Goal: Information Seeking & Learning: Learn about a topic

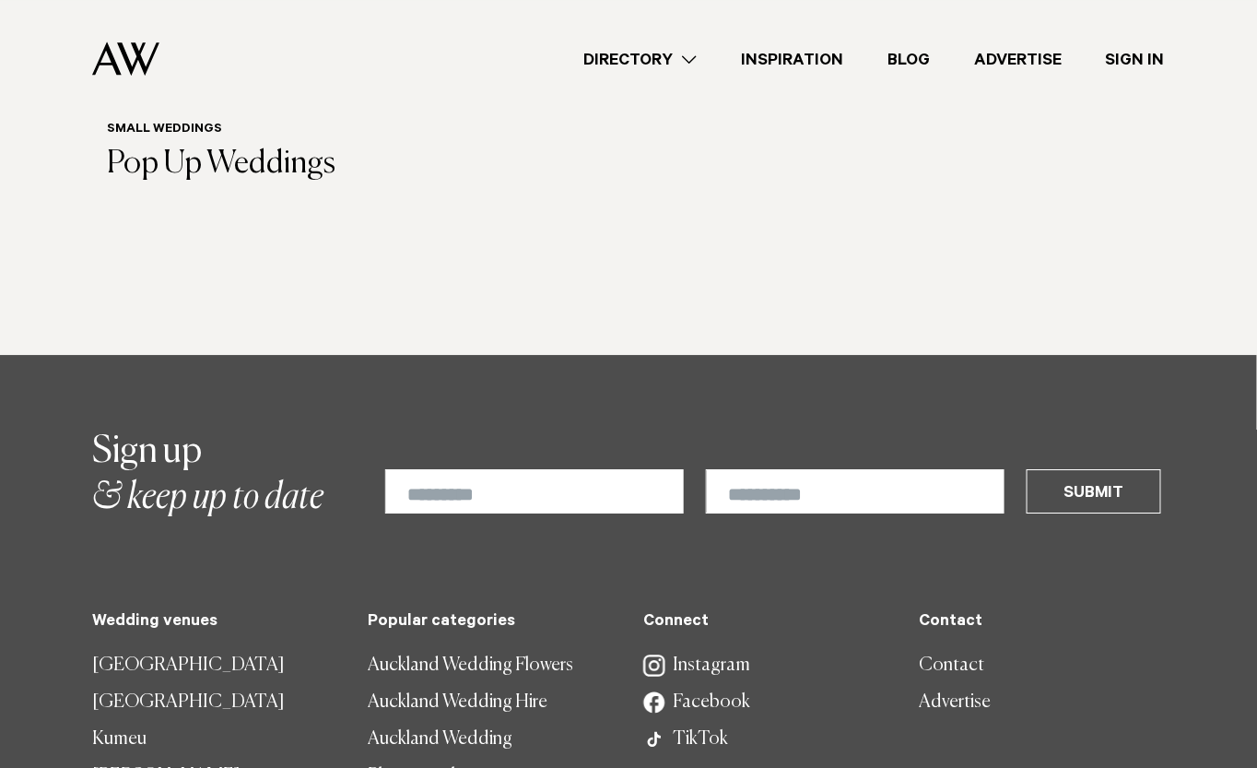
scroll to position [1680, 0]
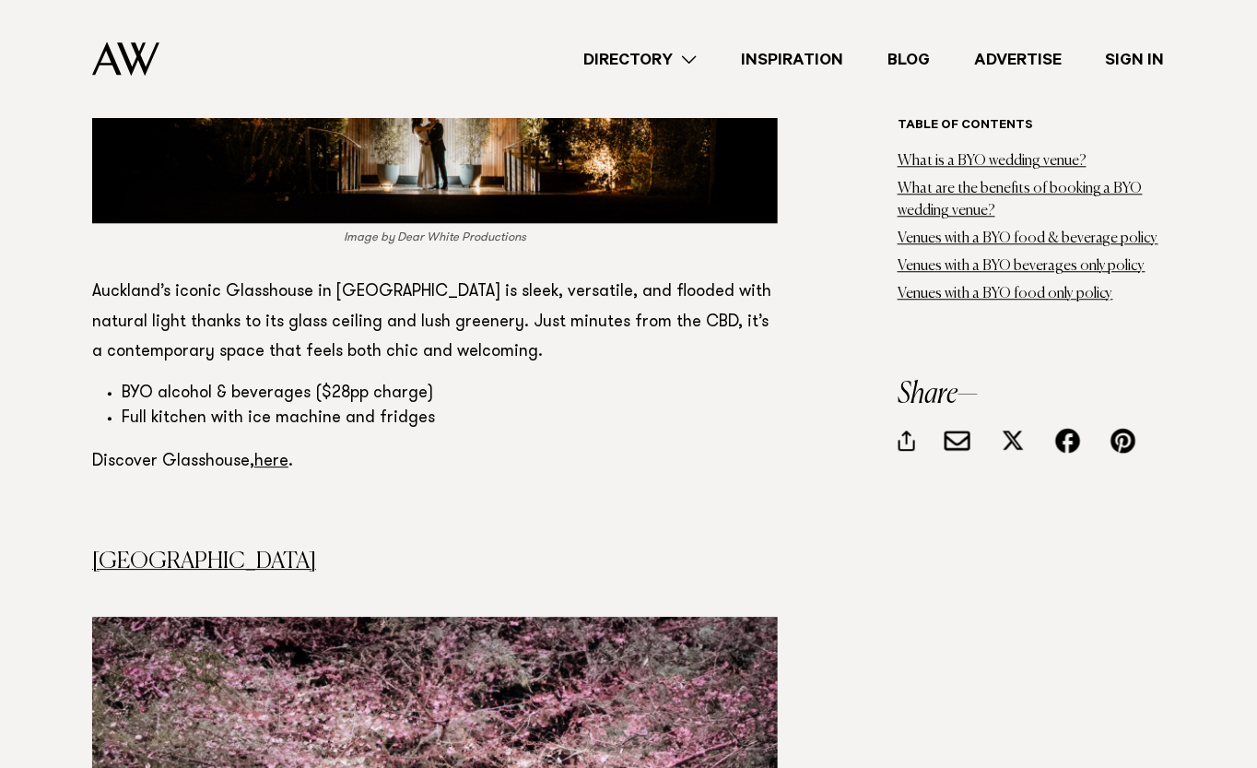
scroll to position [7984, 0]
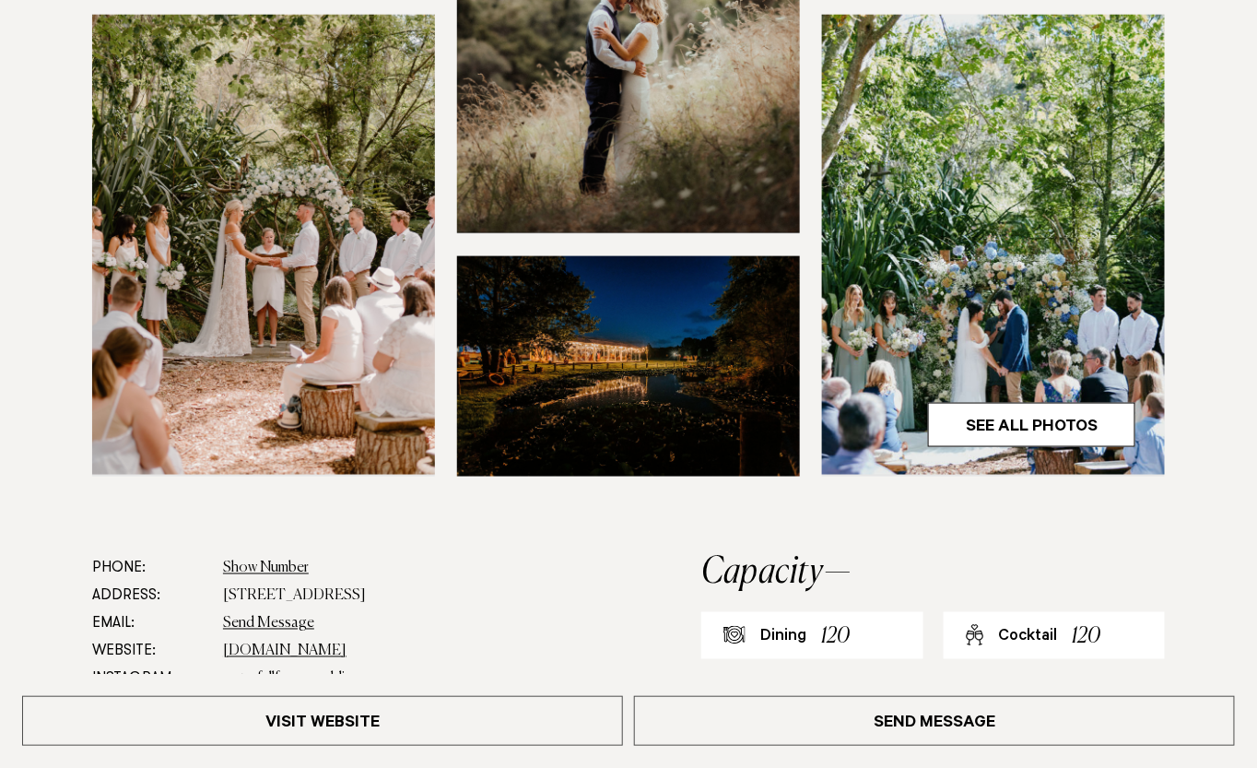
scroll to position [559, 0]
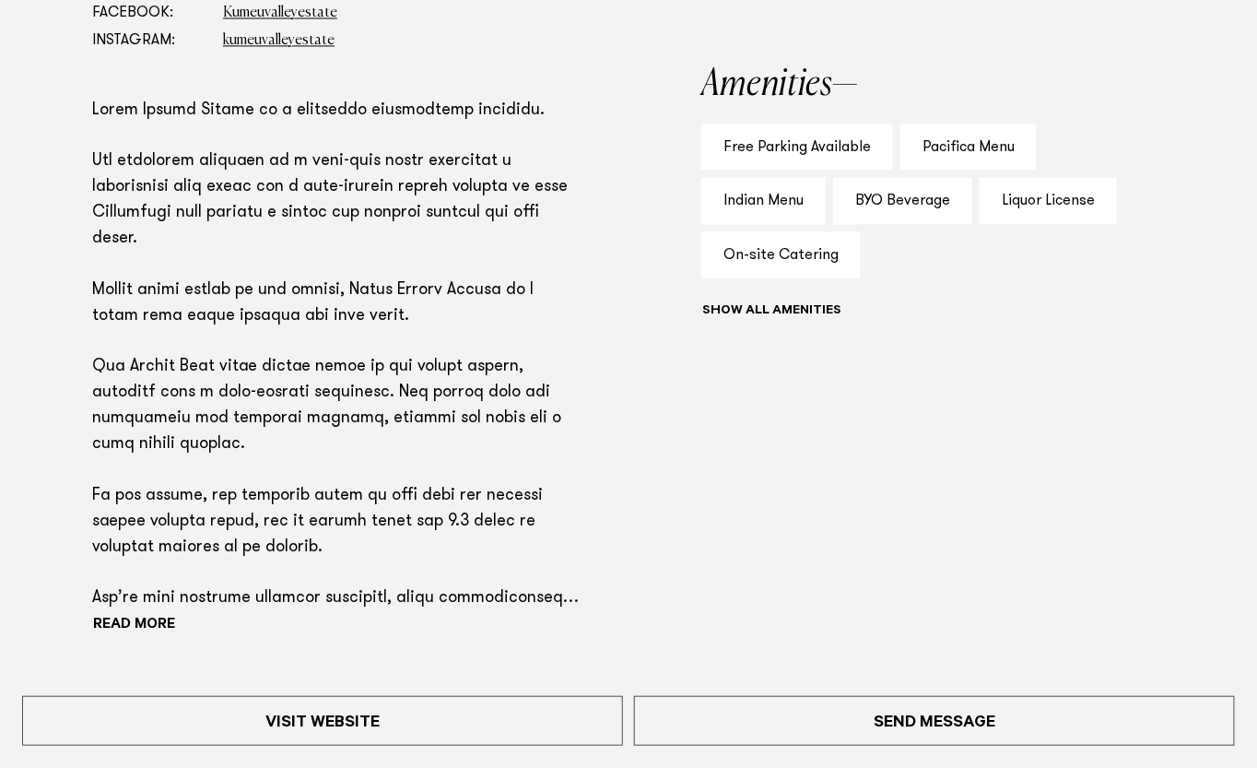
scroll to position [1224, 0]
click at [812, 250] on div "On-site Catering" at bounding box center [780, 255] width 159 height 47
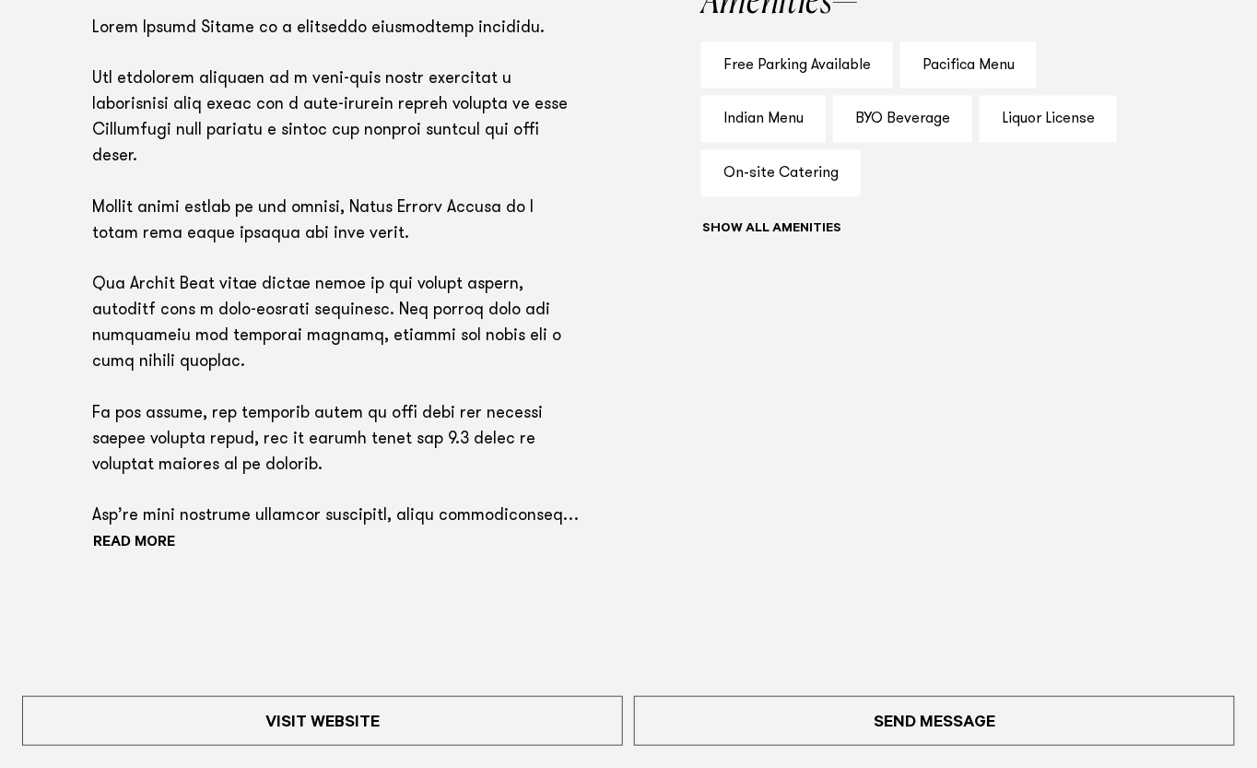
scroll to position [1306, 0]
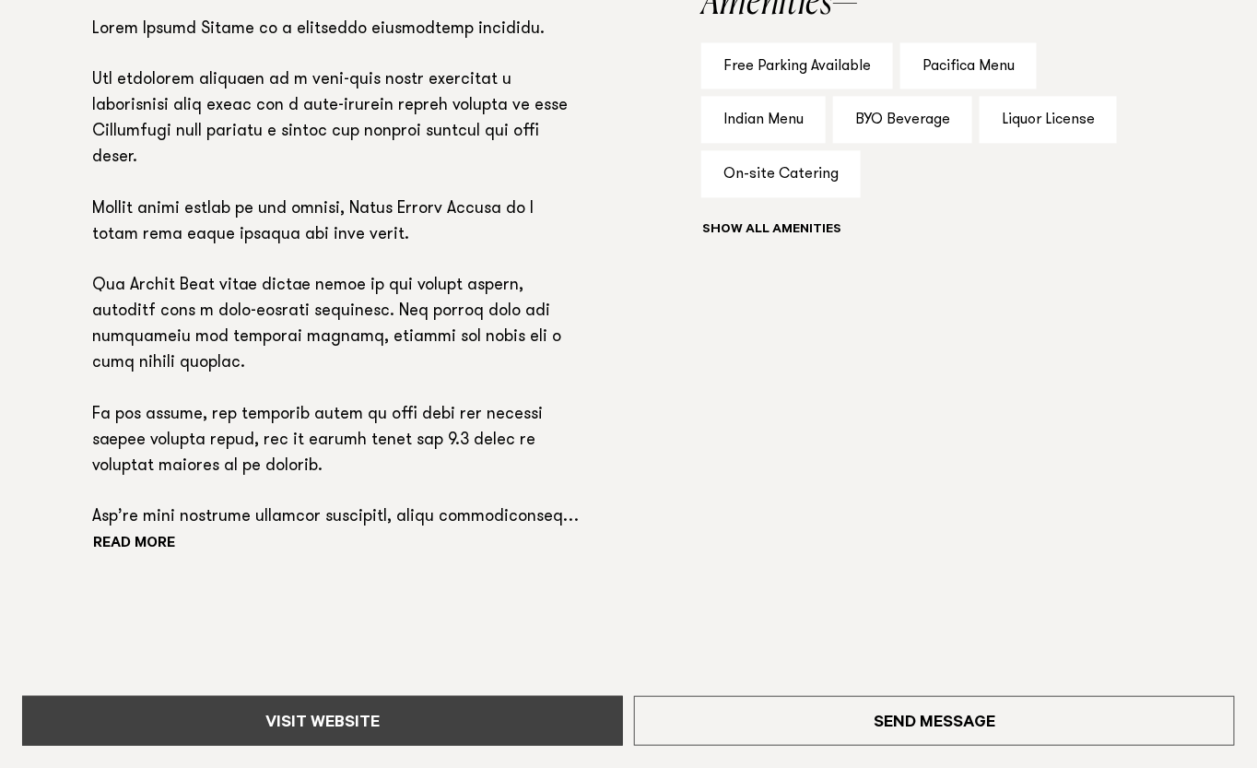
click at [514, 735] on link "Visit Website" at bounding box center [322, 721] width 601 height 50
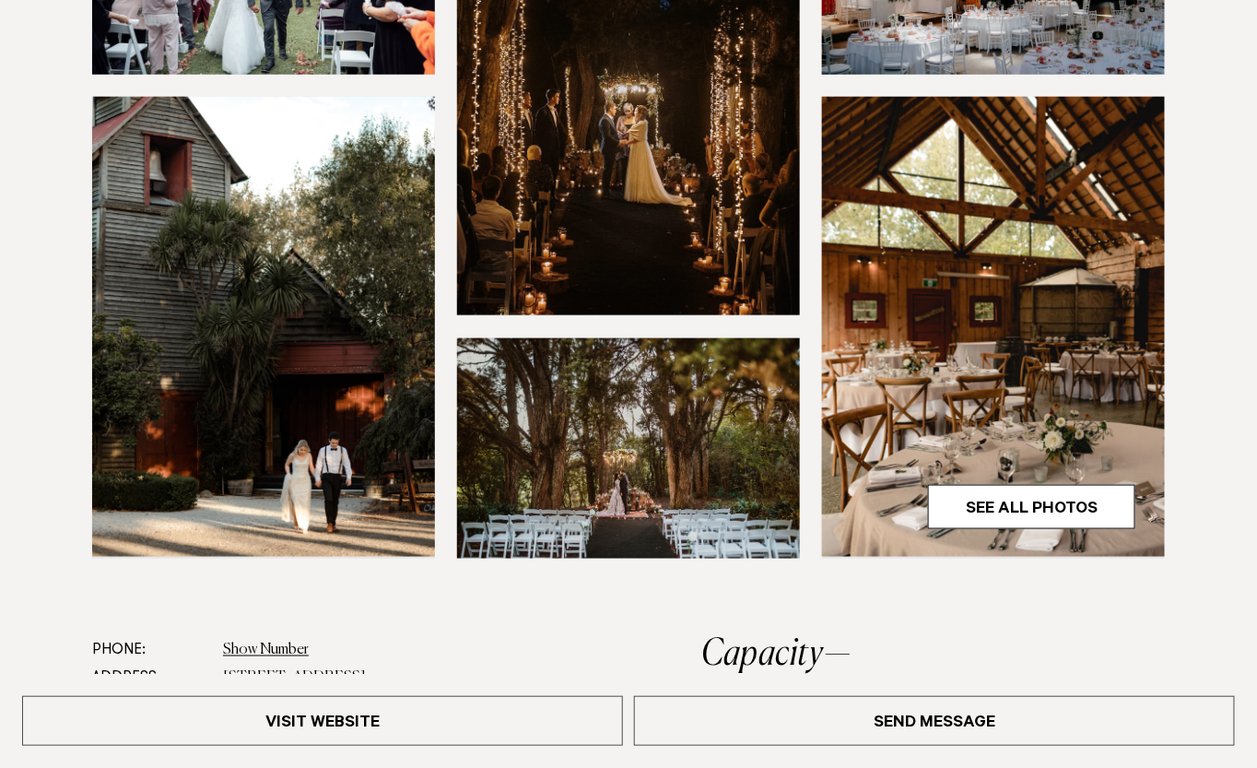
scroll to position [477, 0]
